Goal: Communication & Community: Connect with others

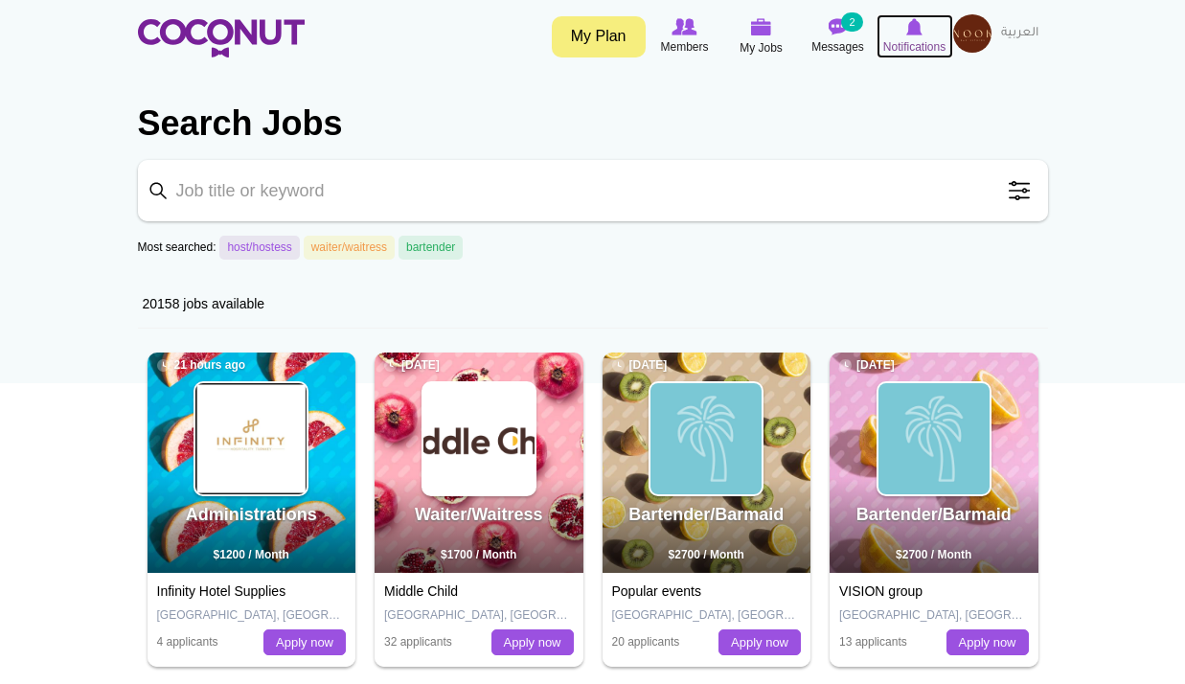
drag, startPoint x: 0, startPoint y: 0, endPoint x: 921, endPoint y: 36, distance: 922.1
click at [921, 36] on icon at bounding box center [914, 26] width 73 height 21
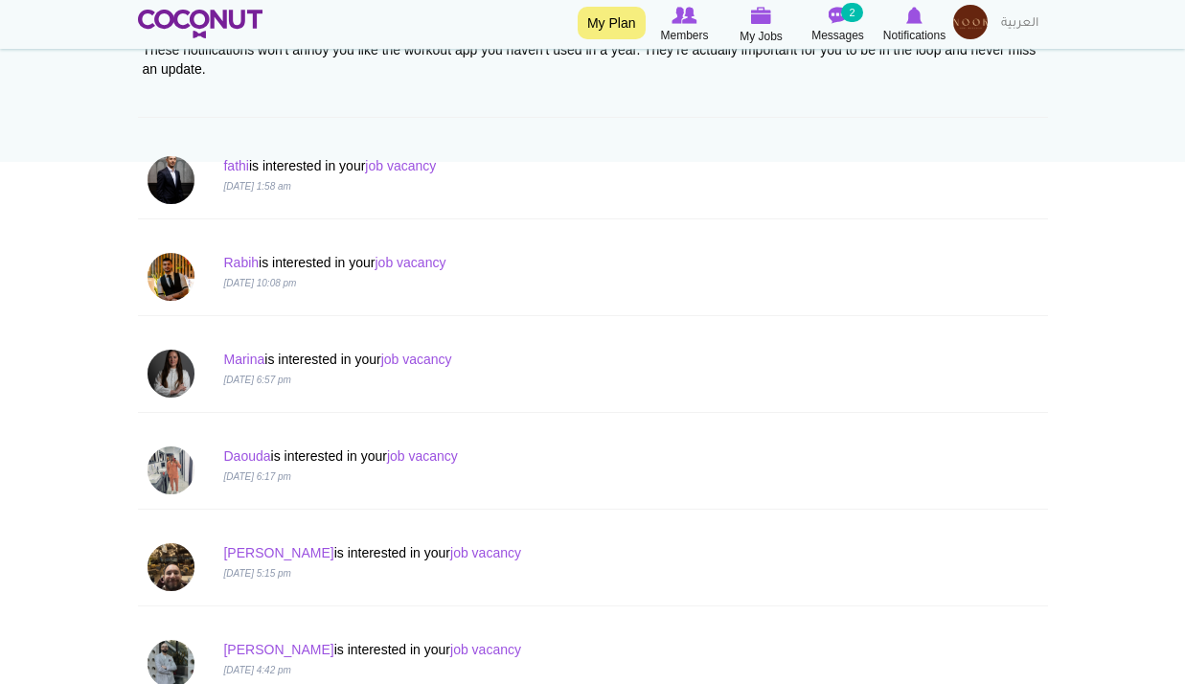
scroll to position [222, 0]
click at [246, 260] on link "Rabih" at bounding box center [240, 261] width 35 height 15
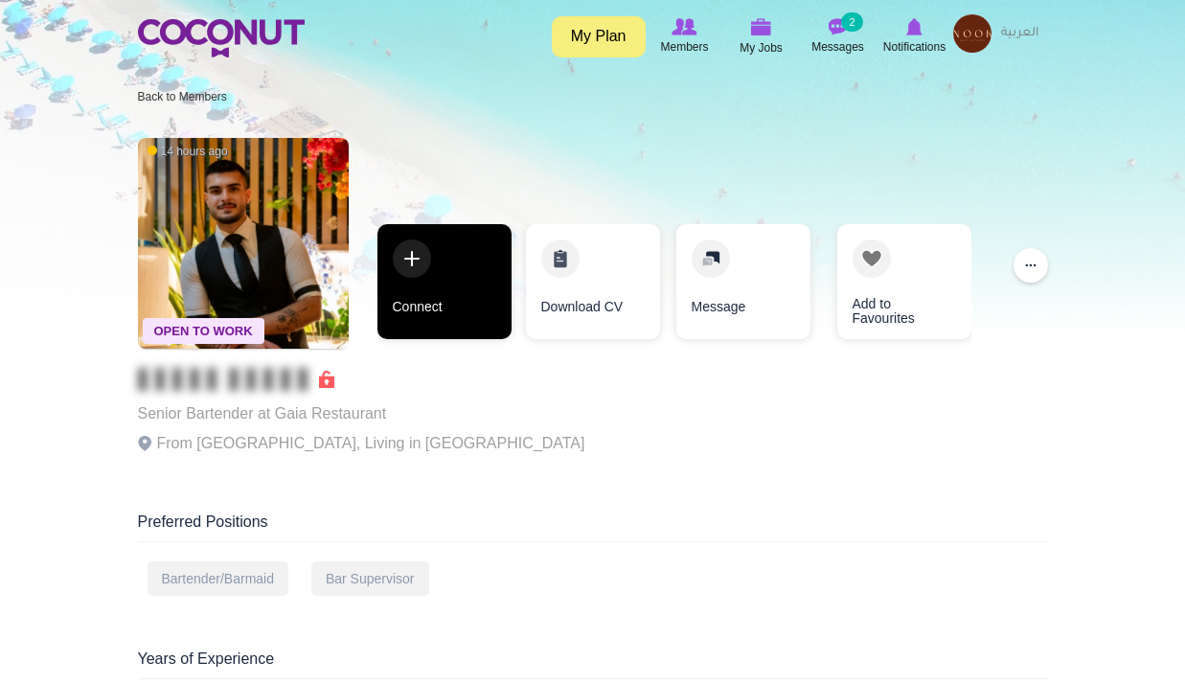
click at [412, 259] on link "Connect" at bounding box center [444, 281] width 134 height 115
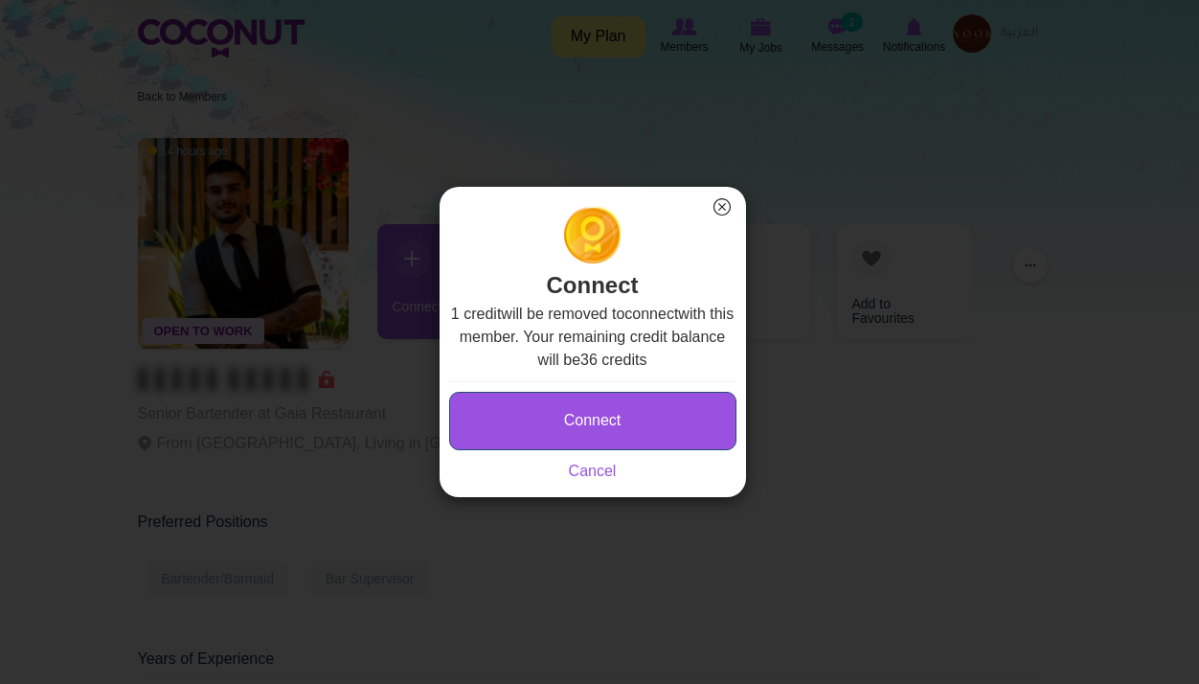
click at [577, 424] on button "Connect" at bounding box center [592, 421] width 287 height 58
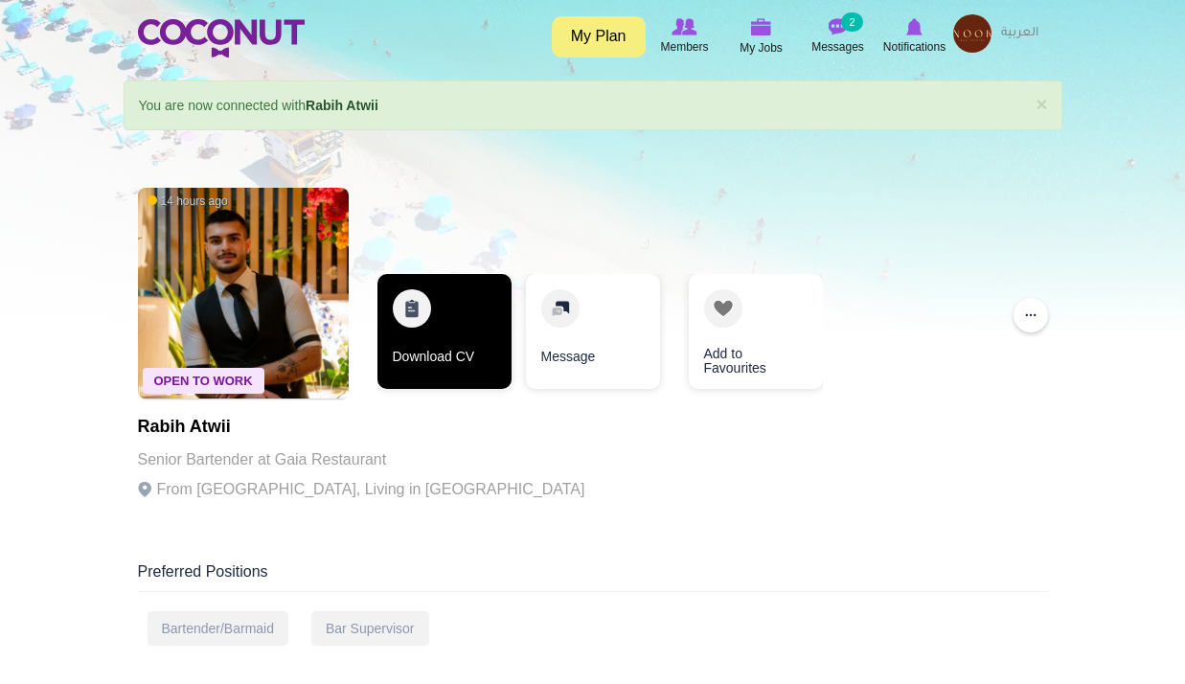
click at [437, 333] on link "Download CV" at bounding box center [444, 331] width 134 height 115
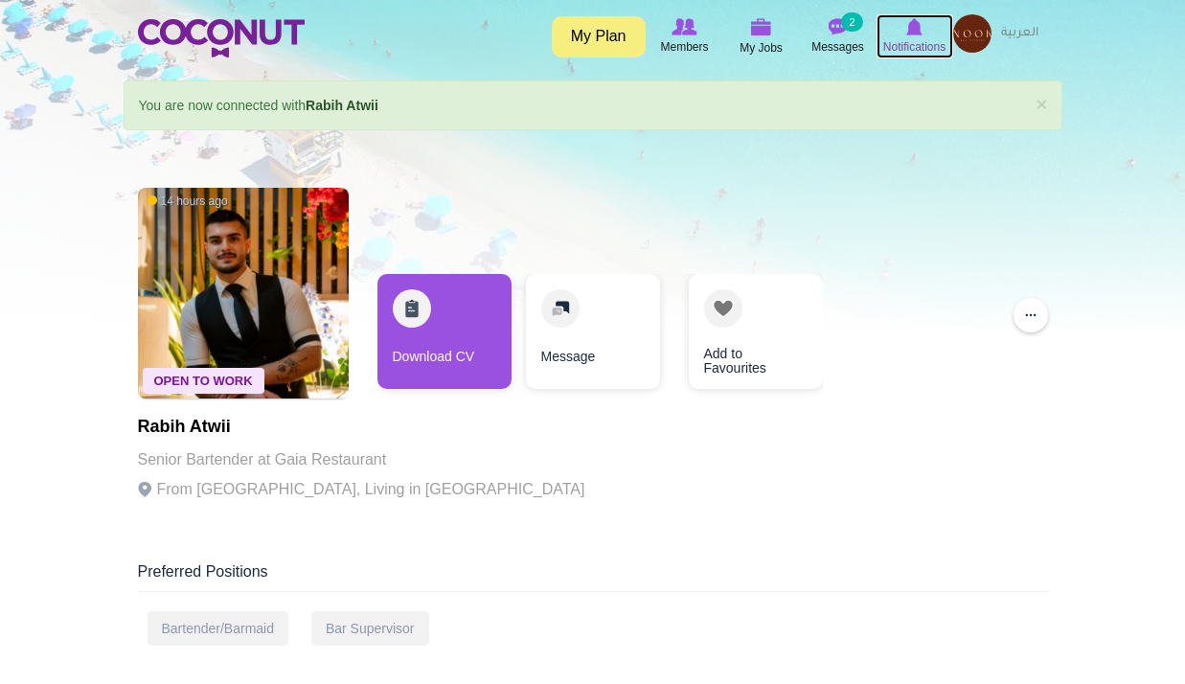
click at [907, 48] on span "Notifications" at bounding box center [914, 46] width 62 height 19
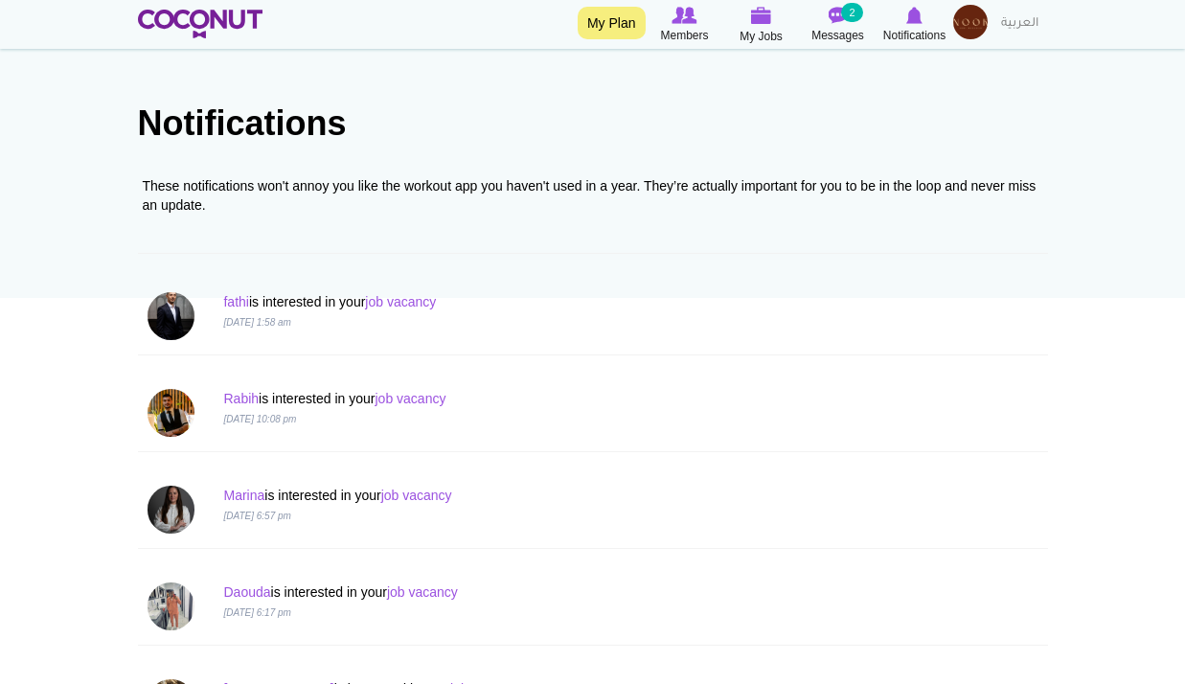
scroll to position [86, 0]
click at [421, 499] on link "job vacancy" at bounding box center [416, 494] width 71 height 15
click at [247, 489] on link "Marina" at bounding box center [243, 494] width 41 height 15
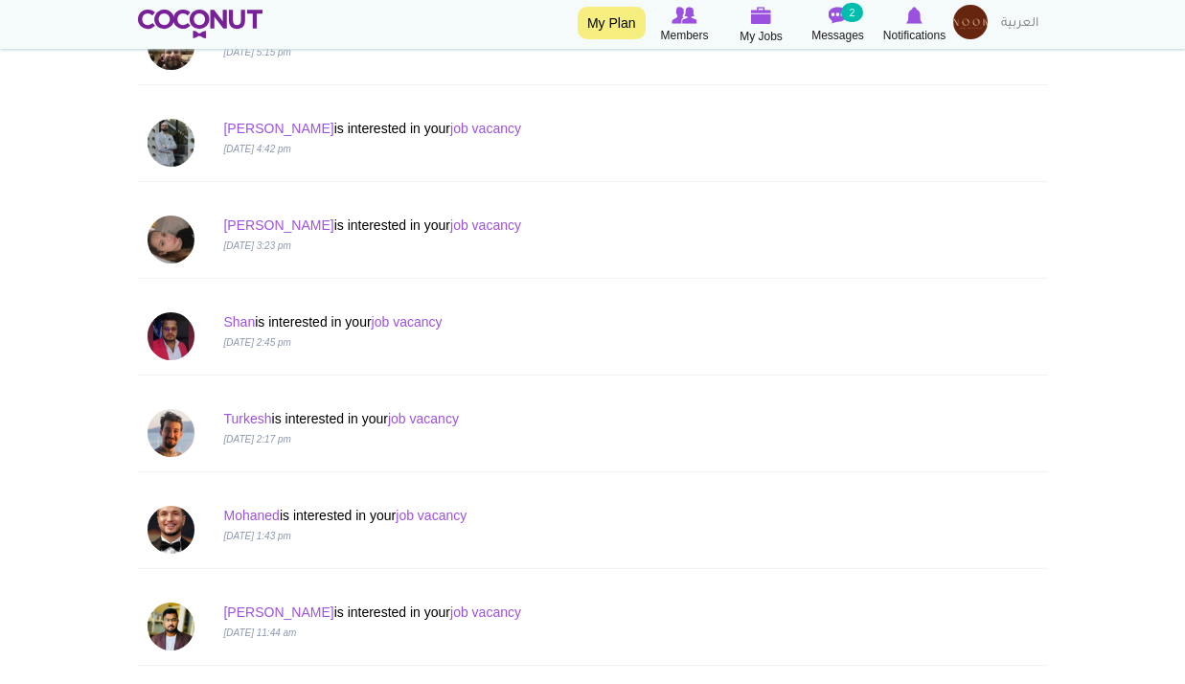
scroll to position [746, 0]
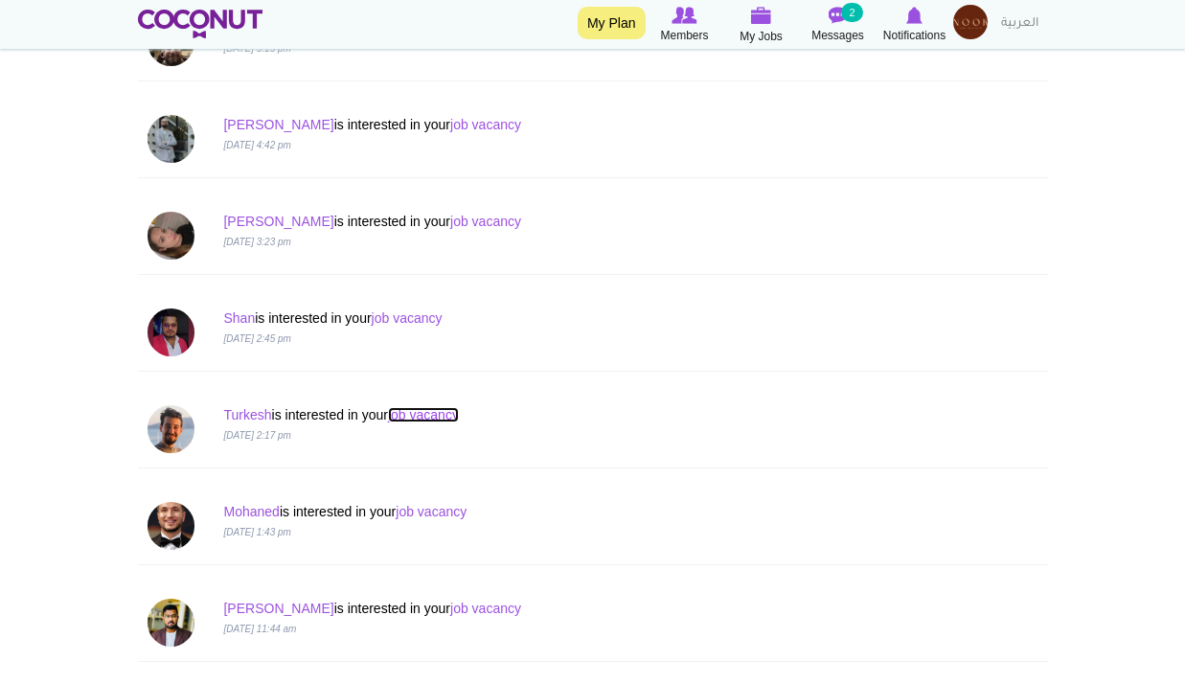
click at [441, 420] on link "job vacancy" at bounding box center [423, 414] width 71 height 15
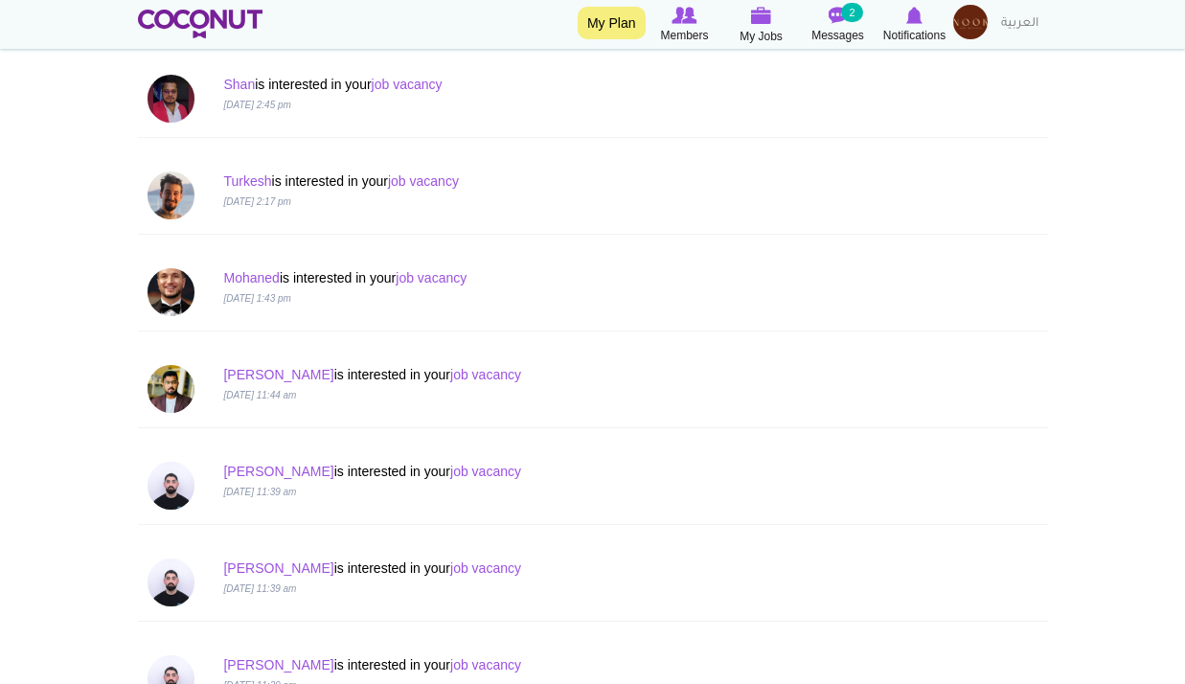
scroll to position [981, 0]
click at [459, 374] on link "job vacancy" at bounding box center [485, 373] width 71 height 15
click at [244, 380] on link "mohammed" at bounding box center [278, 373] width 110 height 15
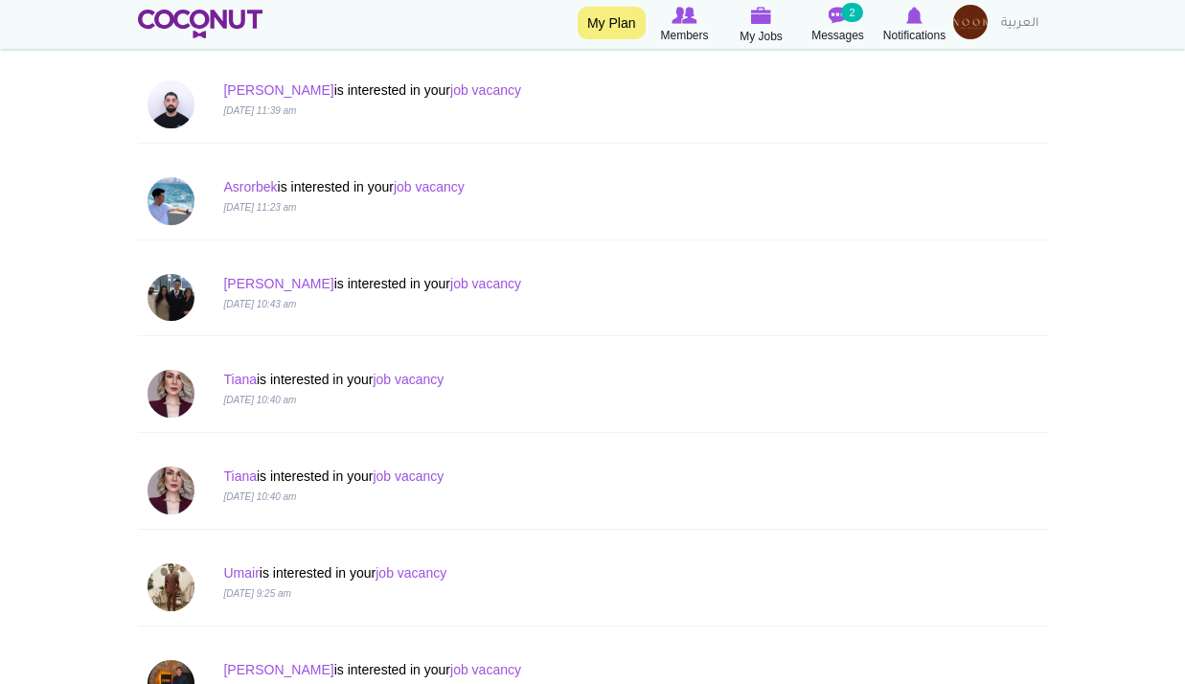
scroll to position [1556, 0]
